Goal: Check status: Check status

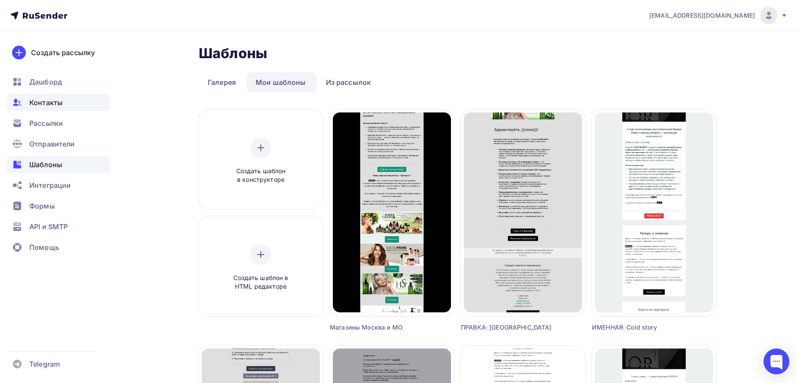
click at [50, 101] on span "Контакты" at bounding box center [45, 102] width 33 height 10
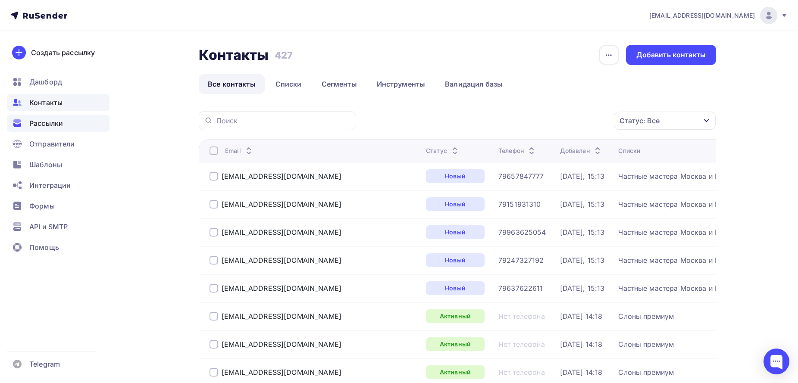
click at [52, 124] on span "Рассылки" at bounding box center [46, 123] width 34 height 10
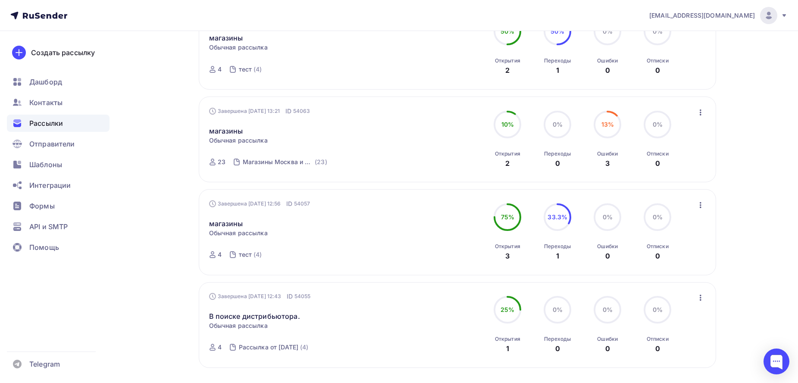
scroll to position [793, 0]
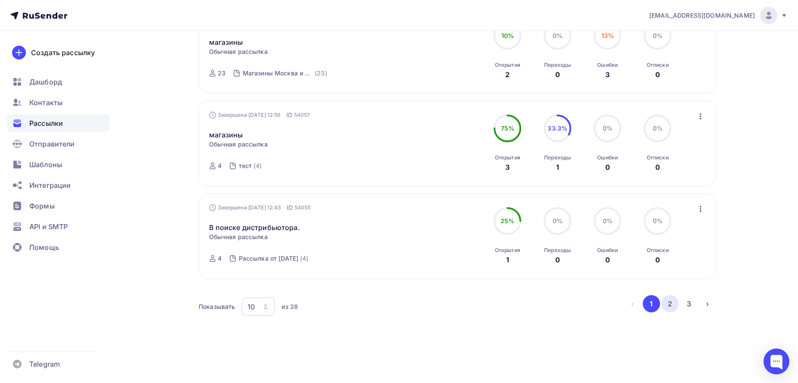
click at [671, 303] on button "2" at bounding box center [670, 303] width 17 height 17
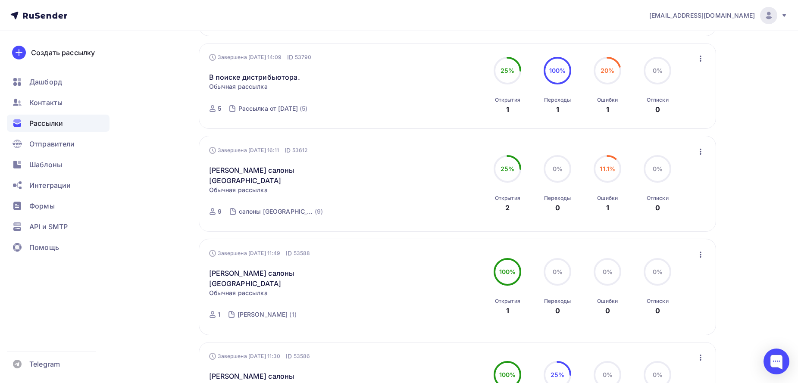
scroll to position [772, 0]
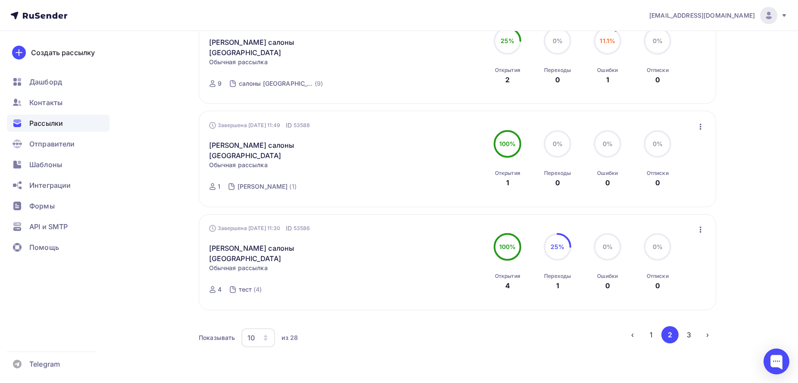
click at [686, 326] on button "3" at bounding box center [689, 334] width 17 height 17
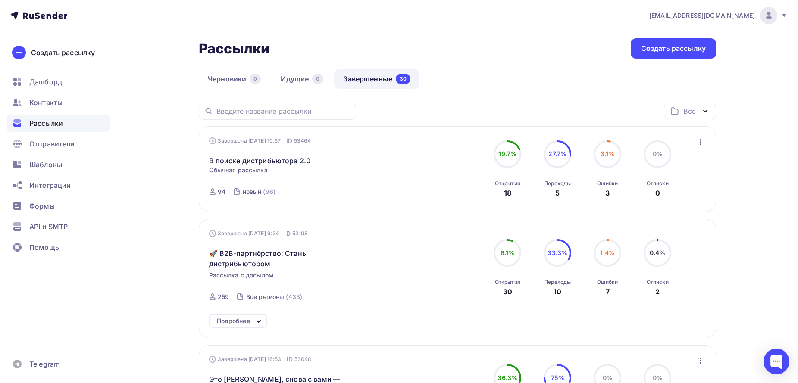
scroll to position [16, 0]
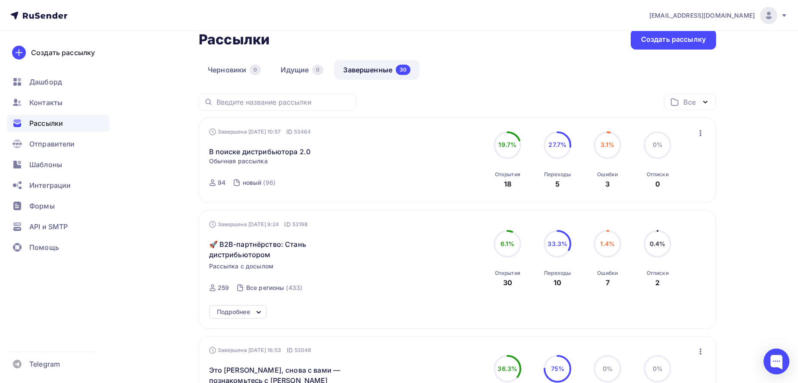
drag, startPoint x: 253, startPoint y: 249, endPoint x: 785, endPoint y: 250, distance: 532.7
click at [254, 241] on span "🚀 B2B-партнёрство: Стань дистрибьютором" at bounding box center [283, 249] width 148 height 21
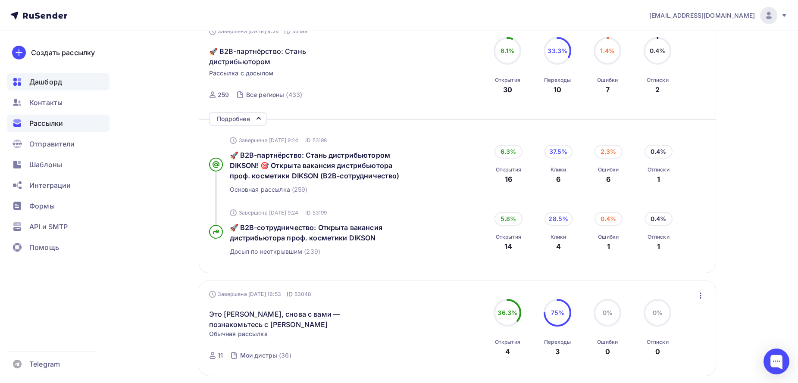
scroll to position [9, 0]
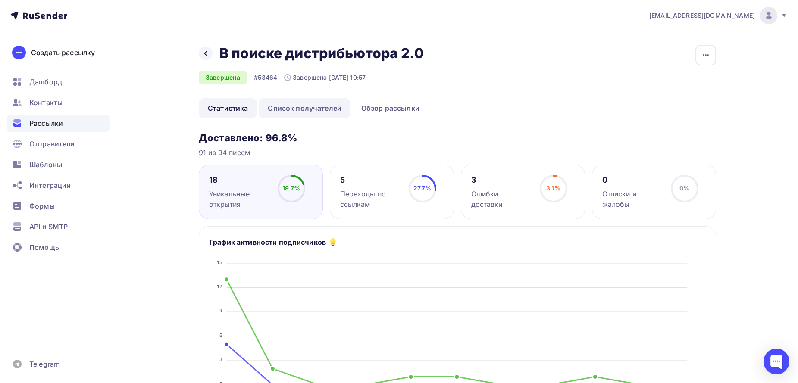
click at [302, 108] on link "Список получателей" at bounding box center [305, 108] width 92 height 20
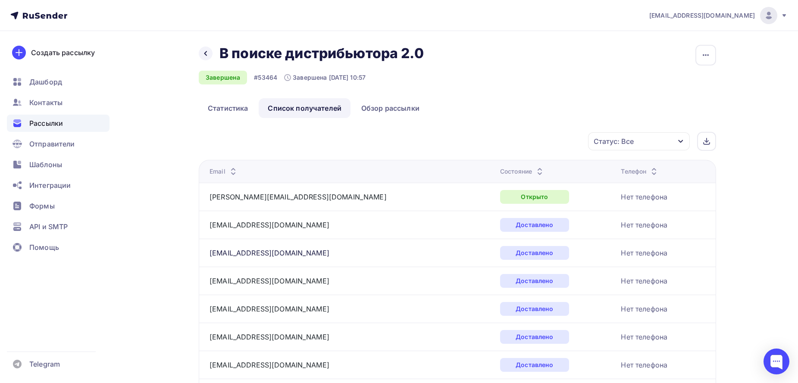
click at [535, 168] on icon at bounding box center [540, 169] width 10 height 10
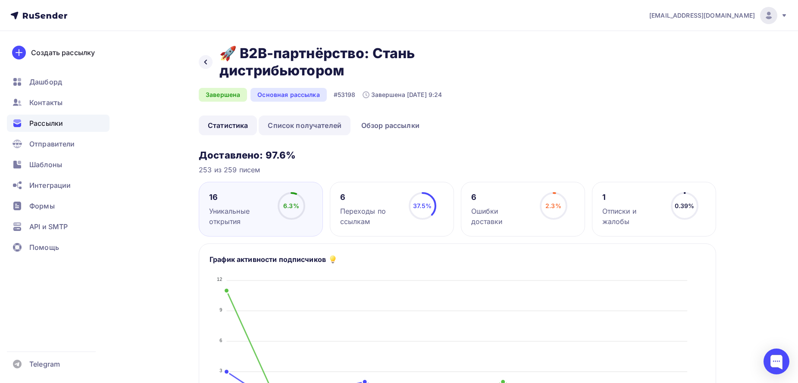
click at [323, 126] on link "Список получателей" at bounding box center [305, 126] width 92 height 20
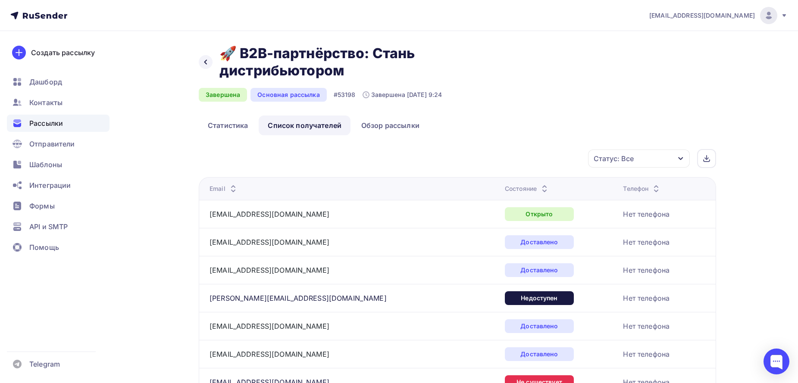
click at [540, 185] on icon at bounding box center [545, 187] width 10 height 10
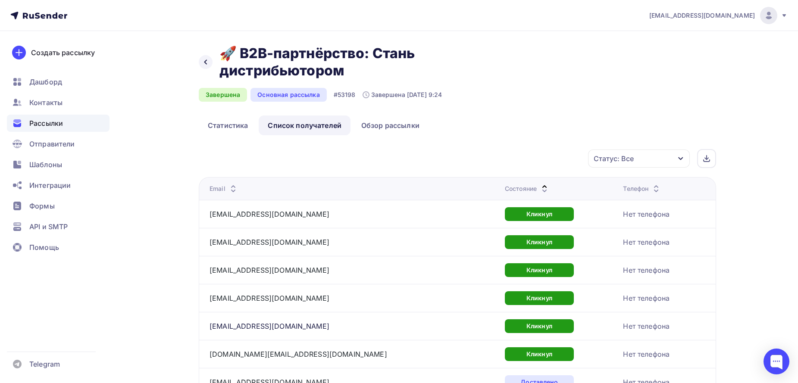
click at [540, 187] on icon at bounding box center [545, 191] width 10 height 10
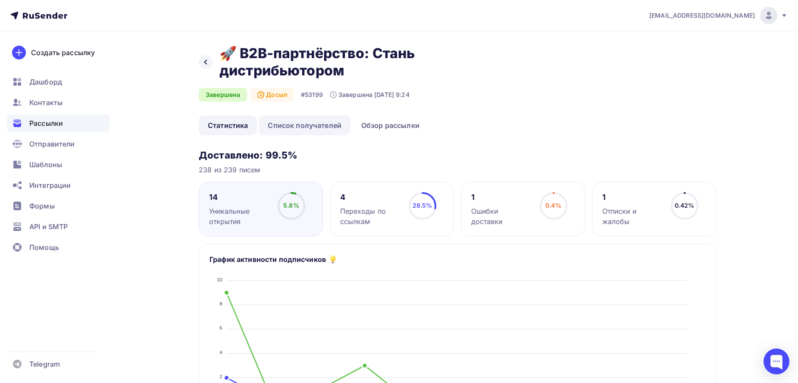
click at [309, 129] on link "Список получателей" at bounding box center [305, 126] width 92 height 20
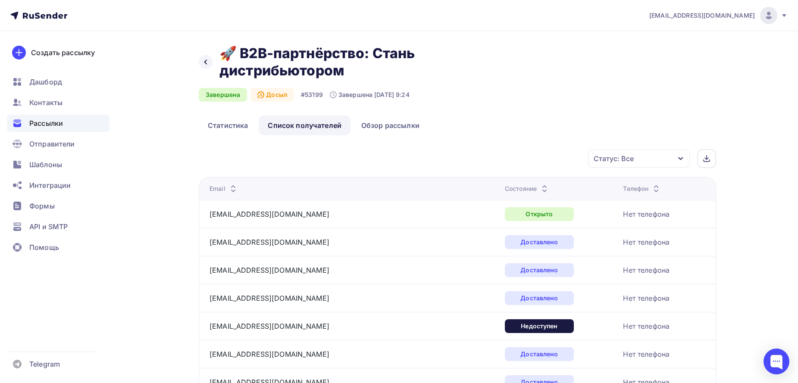
click at [540, 187] on icon at bounding box center [545, 191] width 10 height 10
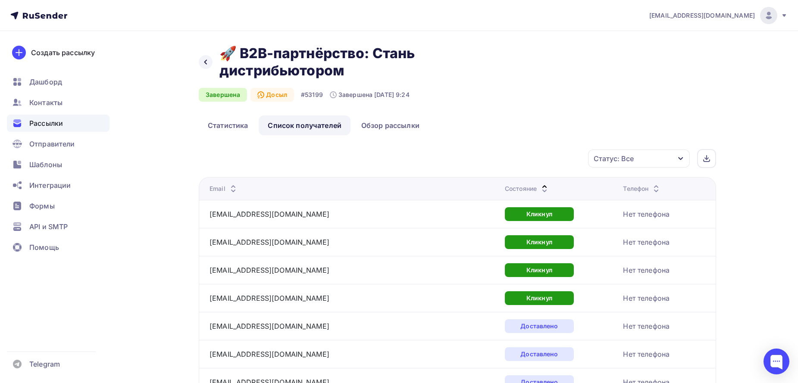
scroll to position [100, 0]
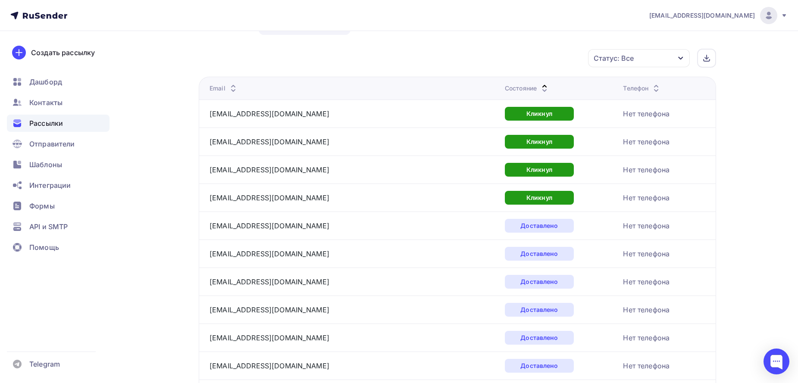
click at [540, 83] on icon at bounding box center [545, 86] width 10 height 10
